Goal: Information Seeking & Learning: Learn about a topic

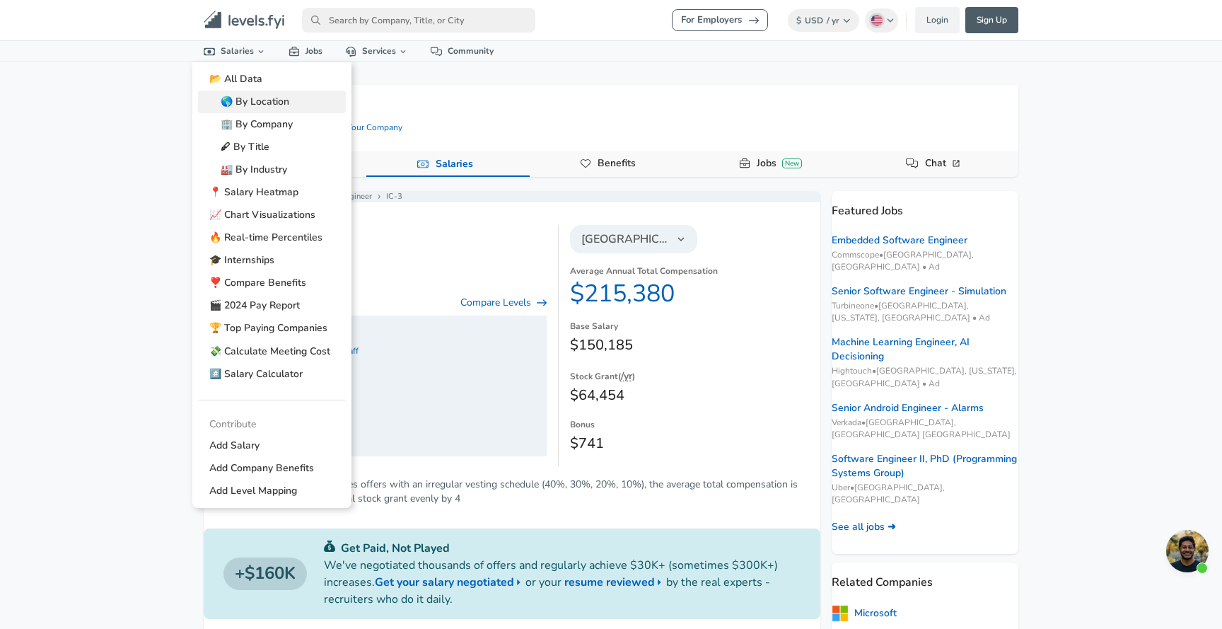
click at [301, 103] on link "🌎 By Location" at bounding box center [272, 102] width 148 height 23
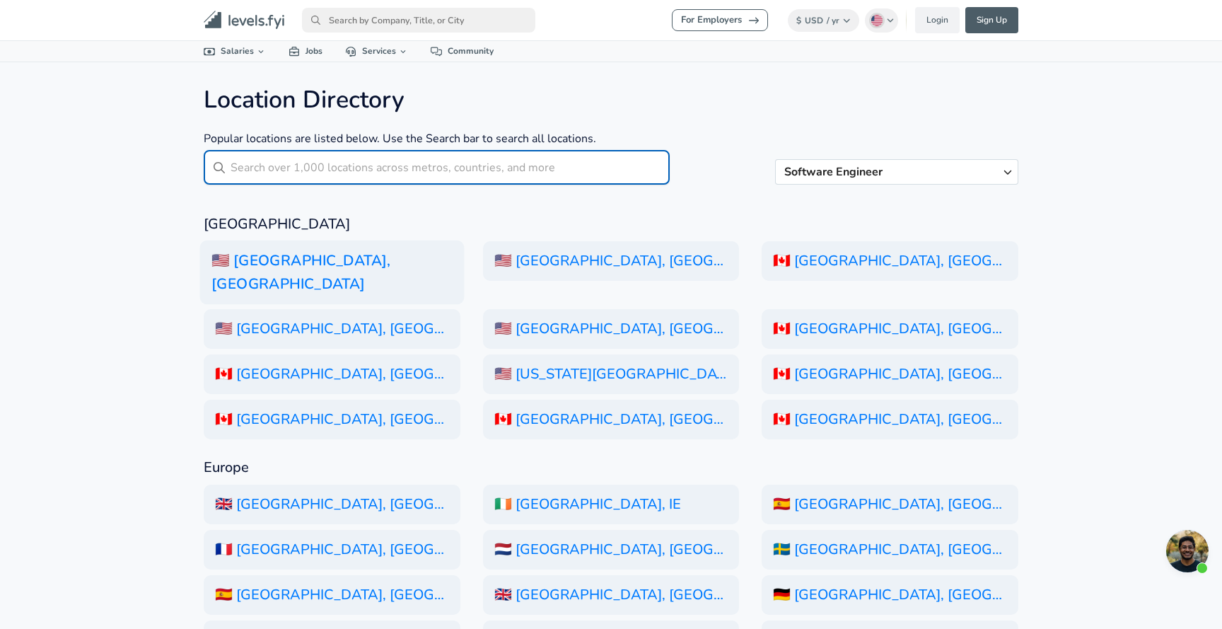
click at [371, 262] on h6 "🇺🇸 [GEOGRAPHIC_DATA], [GEOGRAPHIC_DATA]" at bounding box center [332, 272] width 264 height 64
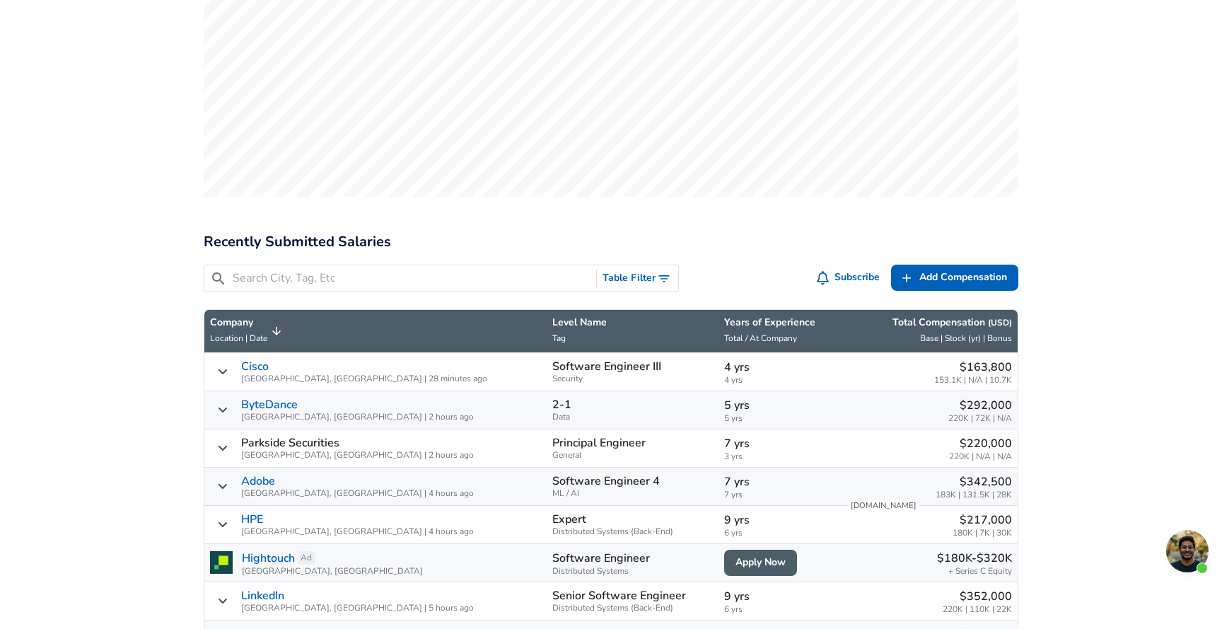
scroll to position [531, 0]
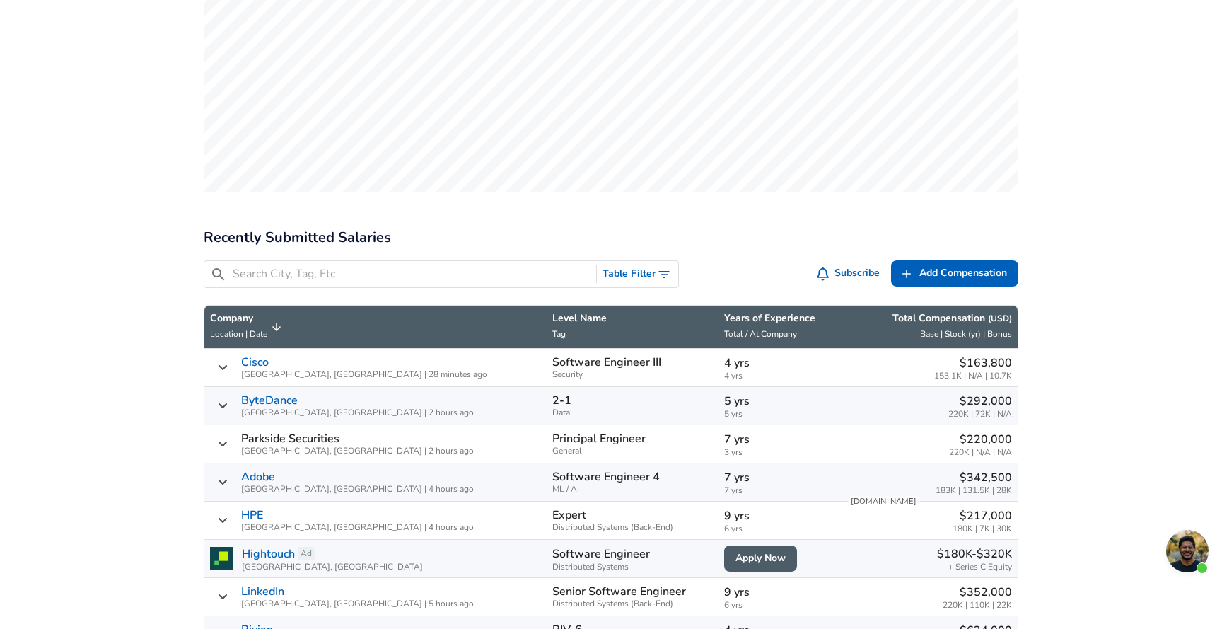
click at [642, 261] on button "Table Filter" at bounding box center [637, 274] width 81 height 26
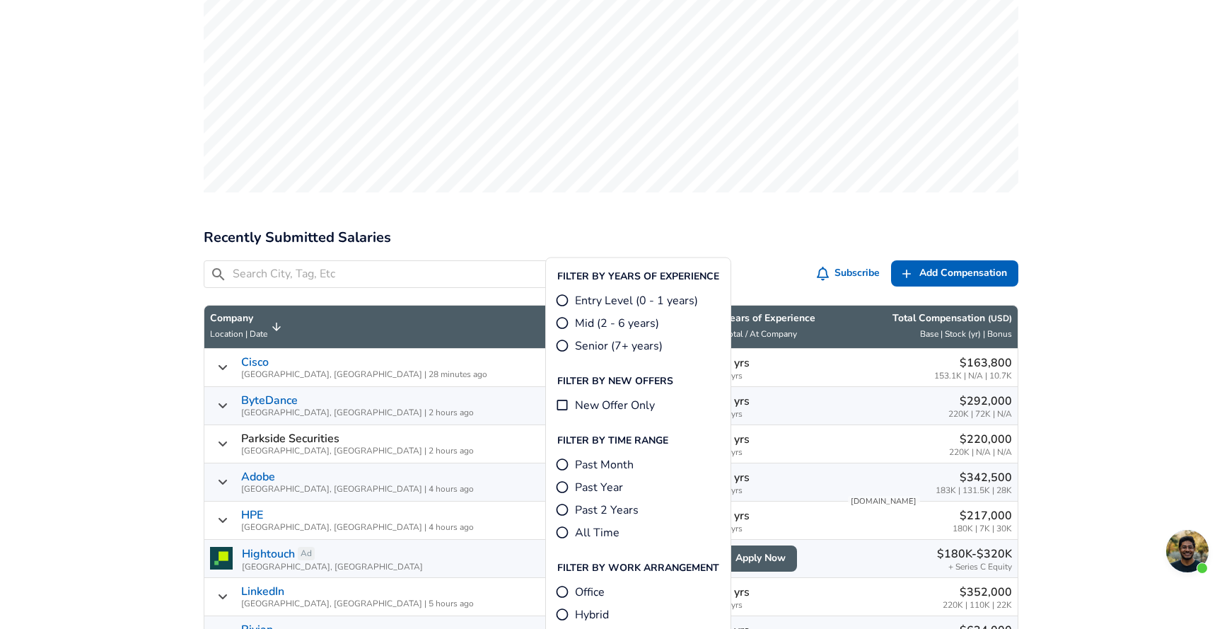
click at [636, 323] on span "Mid (2 - 6 years)" at bounding box center [617, 323] width 84 height 17
click at [569, 323] on input "Mid (2 - 6 years)" at bounding box center [562, 323] width 14 height 14
radio input "true"
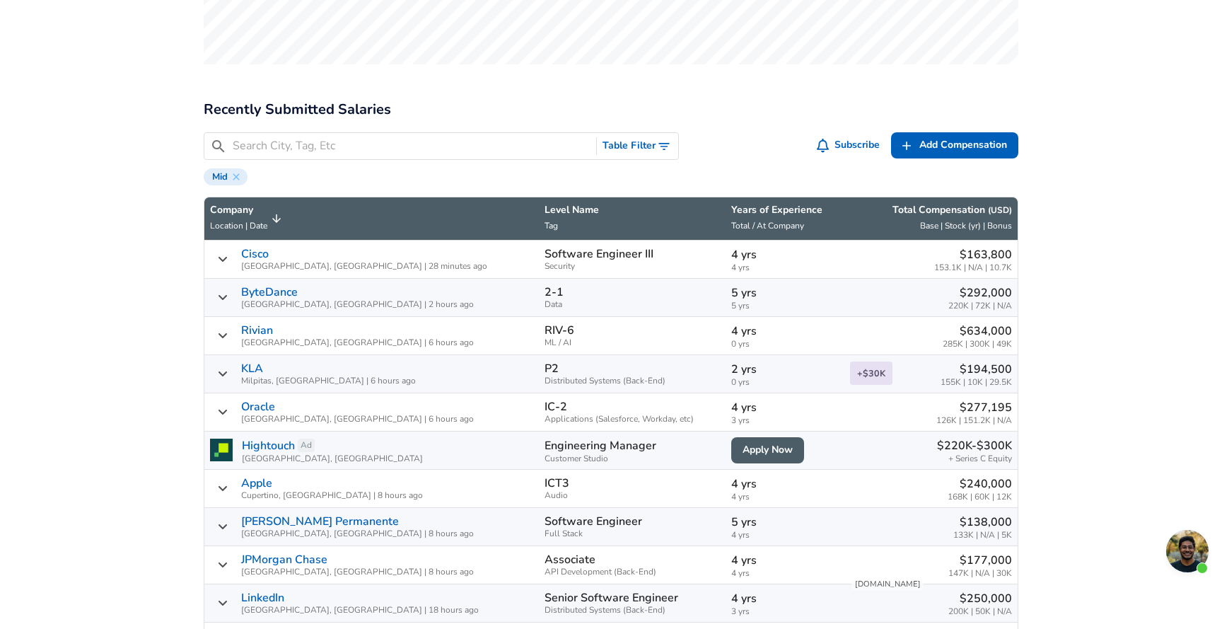
scroll to position [658, 0]
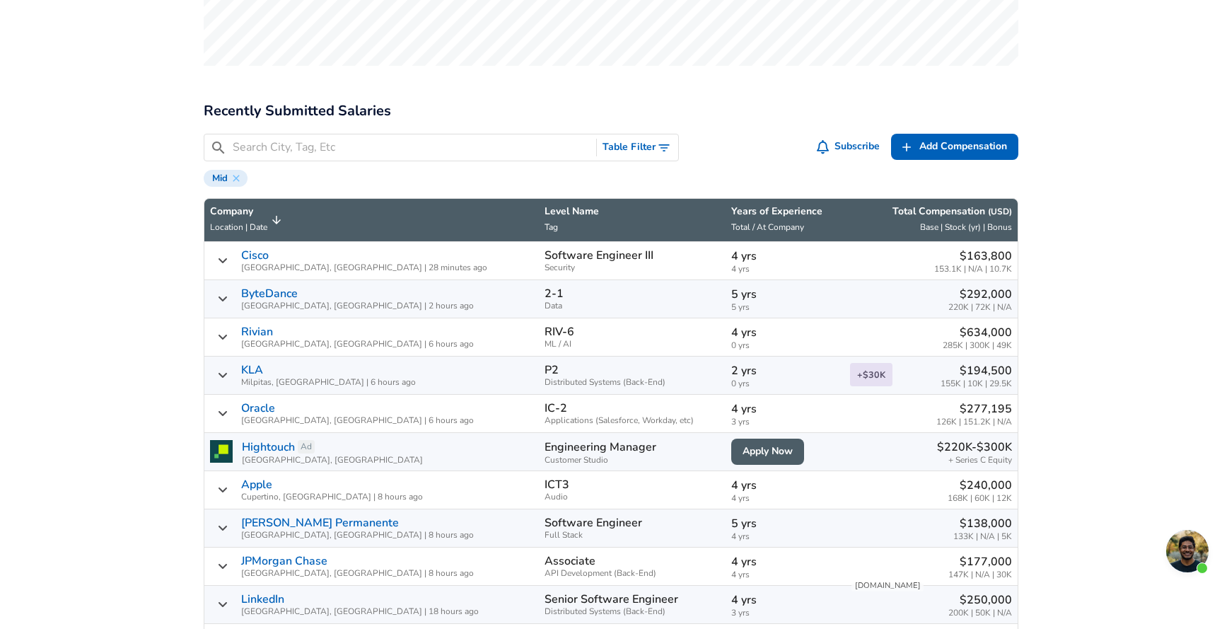
click at [641, 134] on button "Table Filter" at bounding box center [637, 147] width 81 height 26
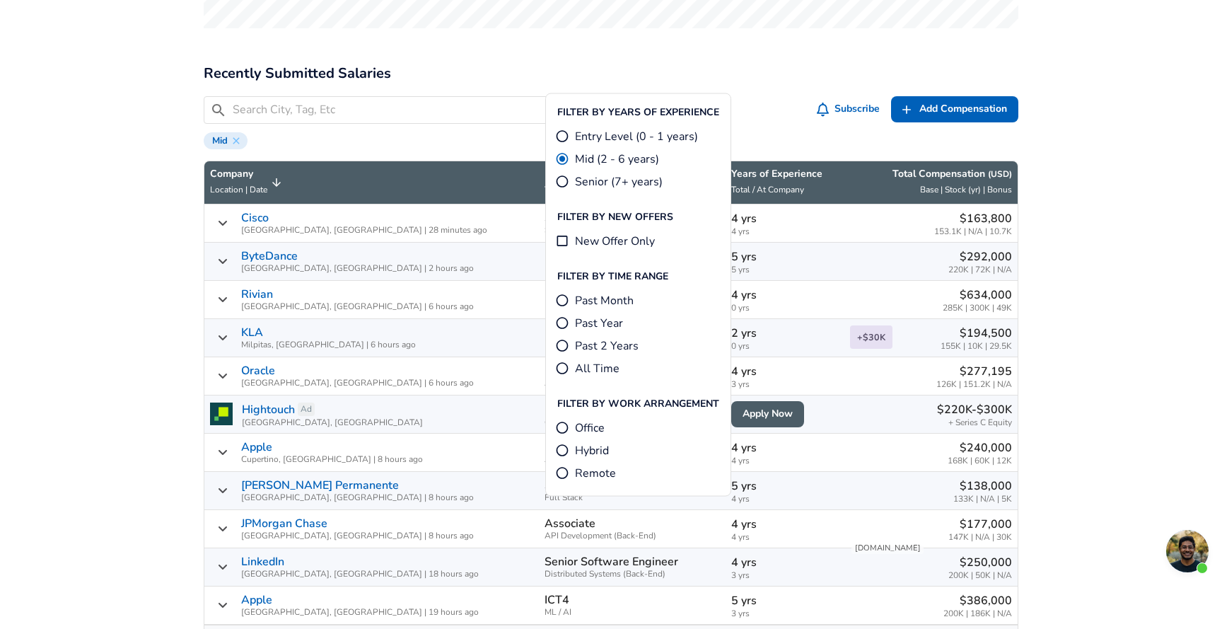
scroll to position [694, 0]
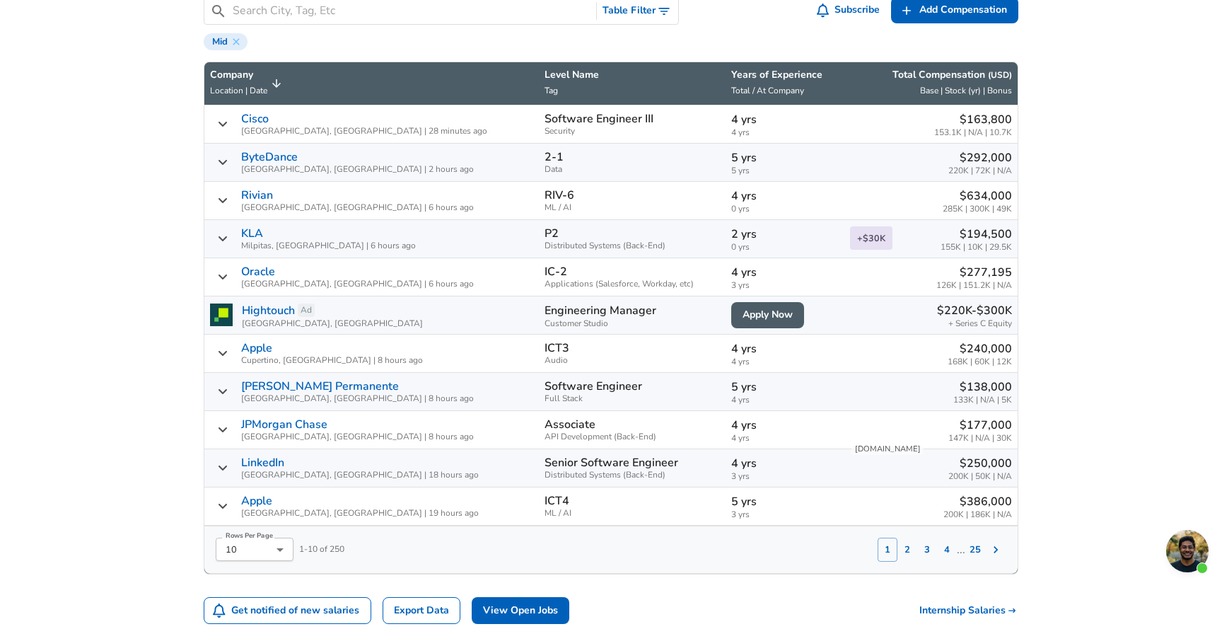
scroll to position [884, 0]
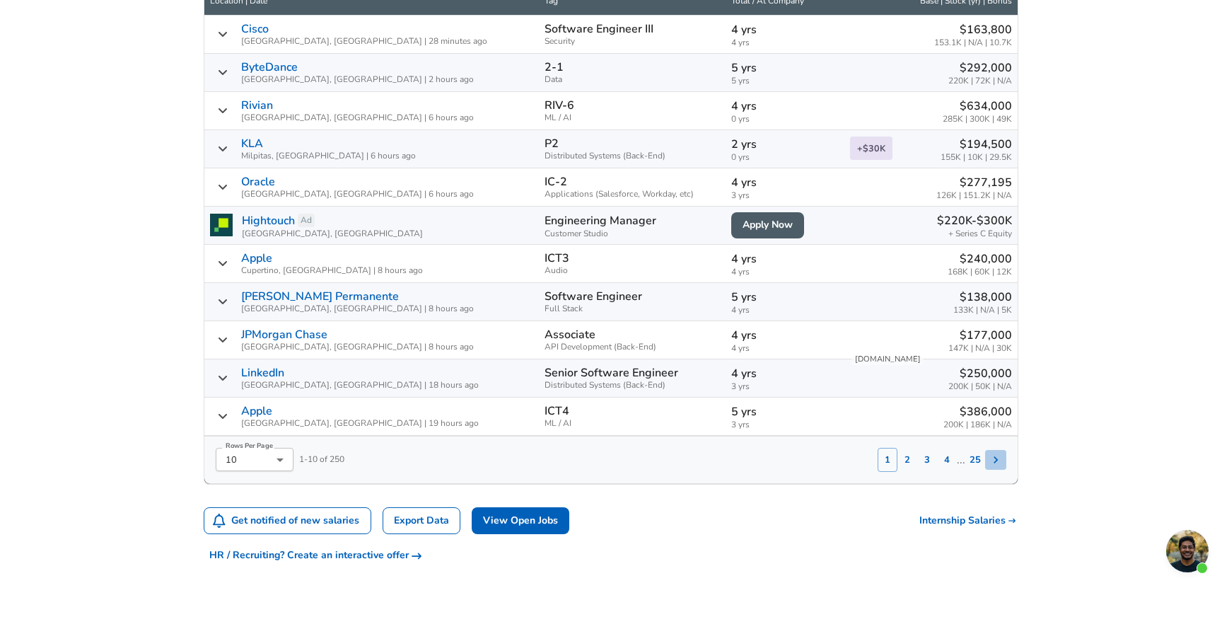
click at [998, 453] on icon "Salary Submissions" at bounding box center [996, 460] width 14 height 14
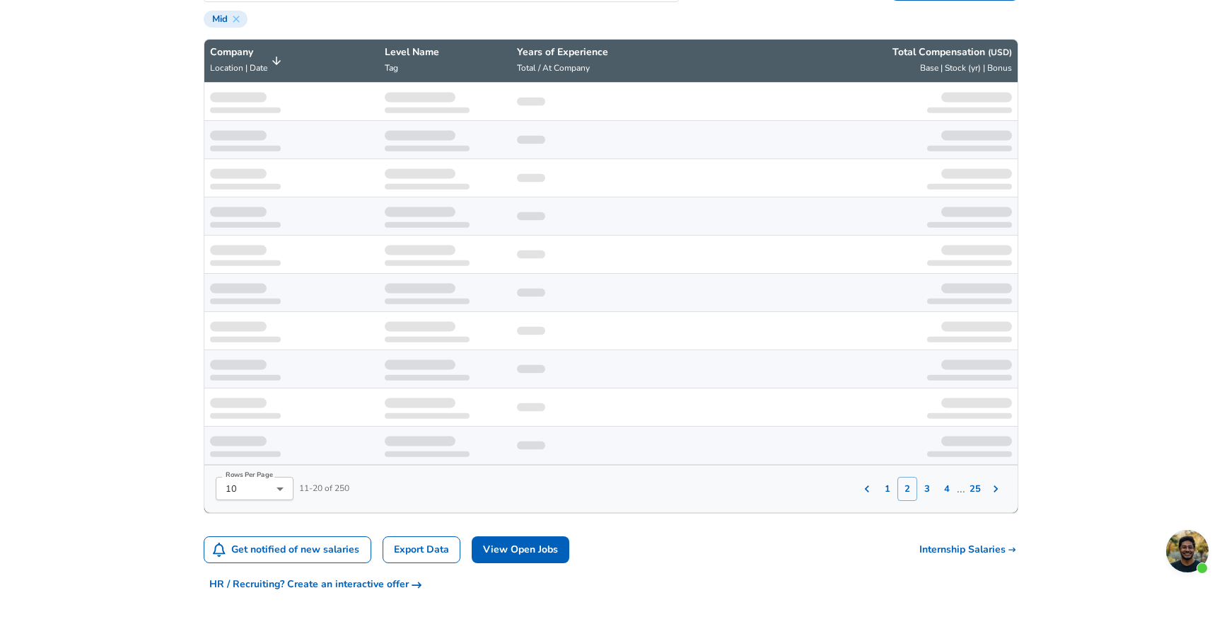
scroll to position [814, 0]
